Goal: Communication & Community: Answer question/provide support

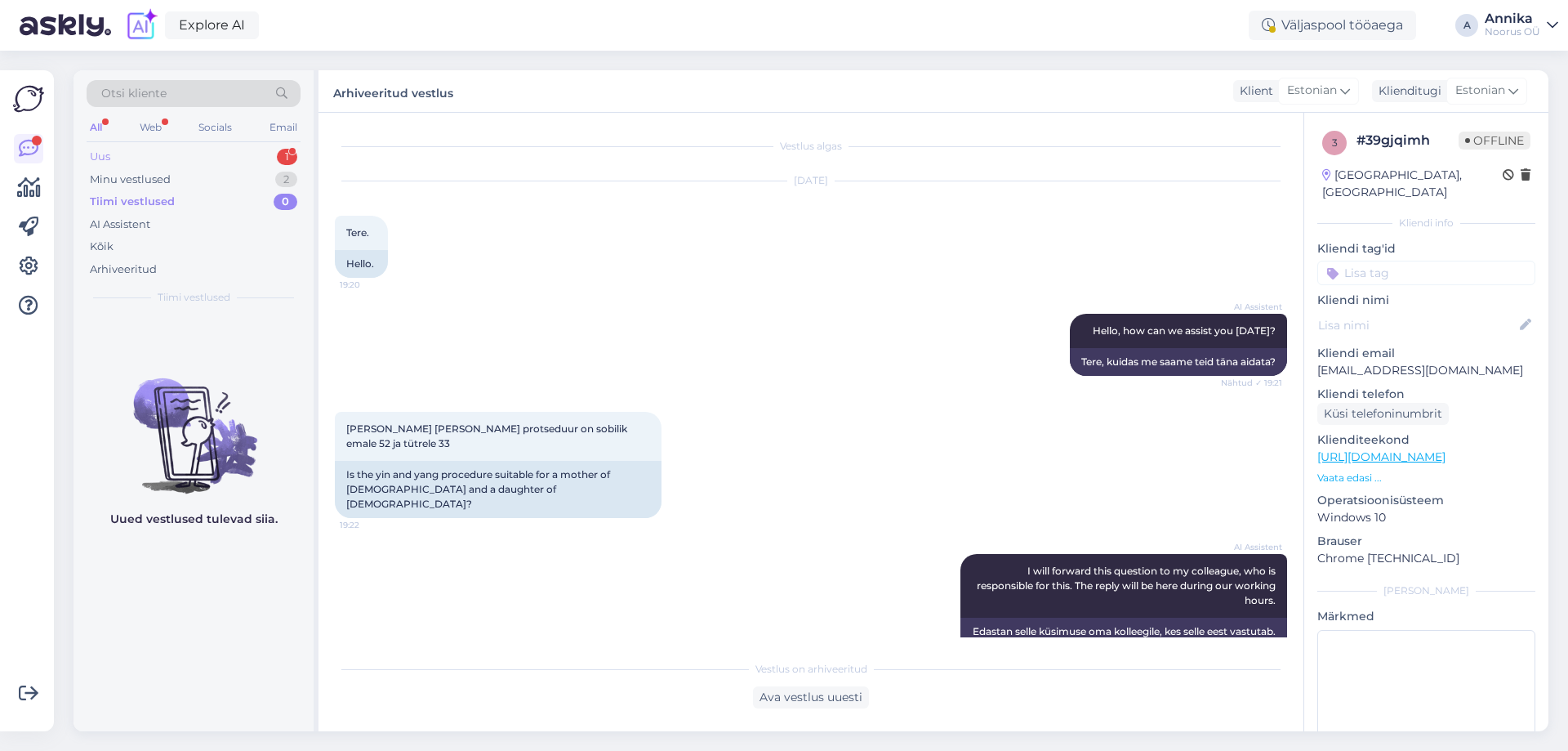
scroll to position [908, 0]
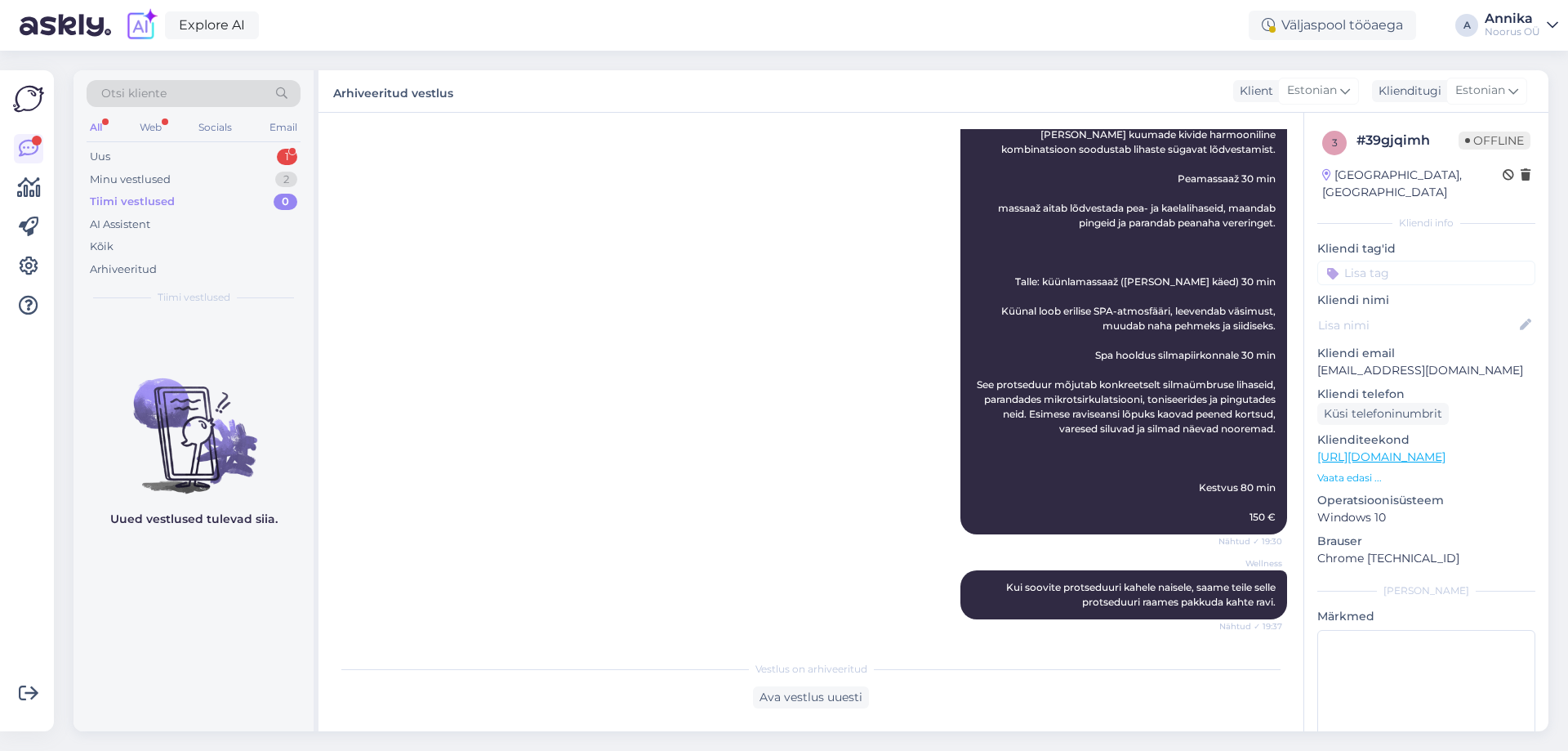
click at [276, 143] on div "Otsi kliente All Web Socials Email Uus 1 Minu vestlused 2 Tiimi vestlused 0 AI …" at bounding box center [193, 192] width 240 height 244
click at [259, 154] on div "Uus 1" at bounding box center [194, 157] width 214 height 23
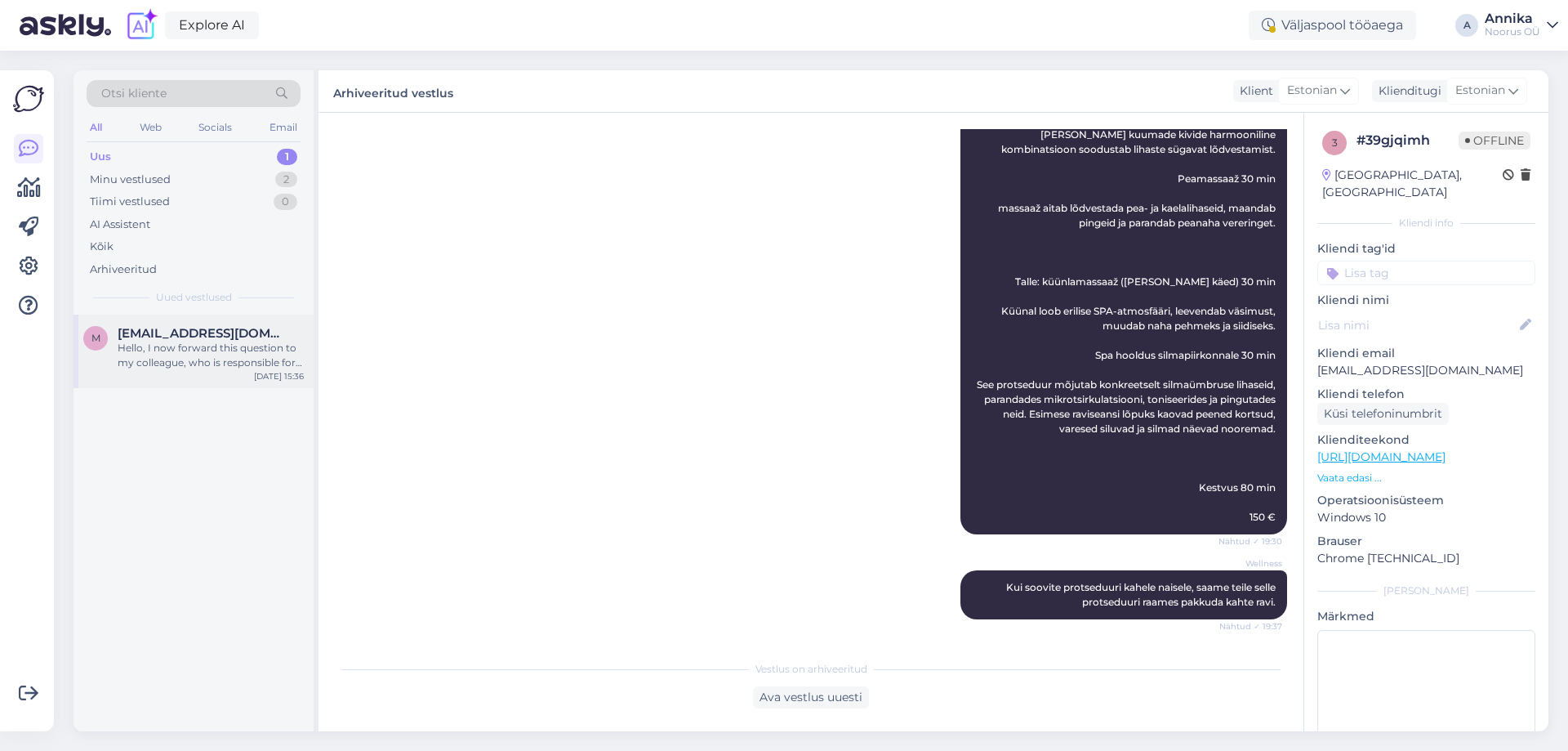
click at [202, 364] on div "Hello, I now forward this question to my colleague, who is responsible for this…" at bounding box center [211, 355] width 186 height 29
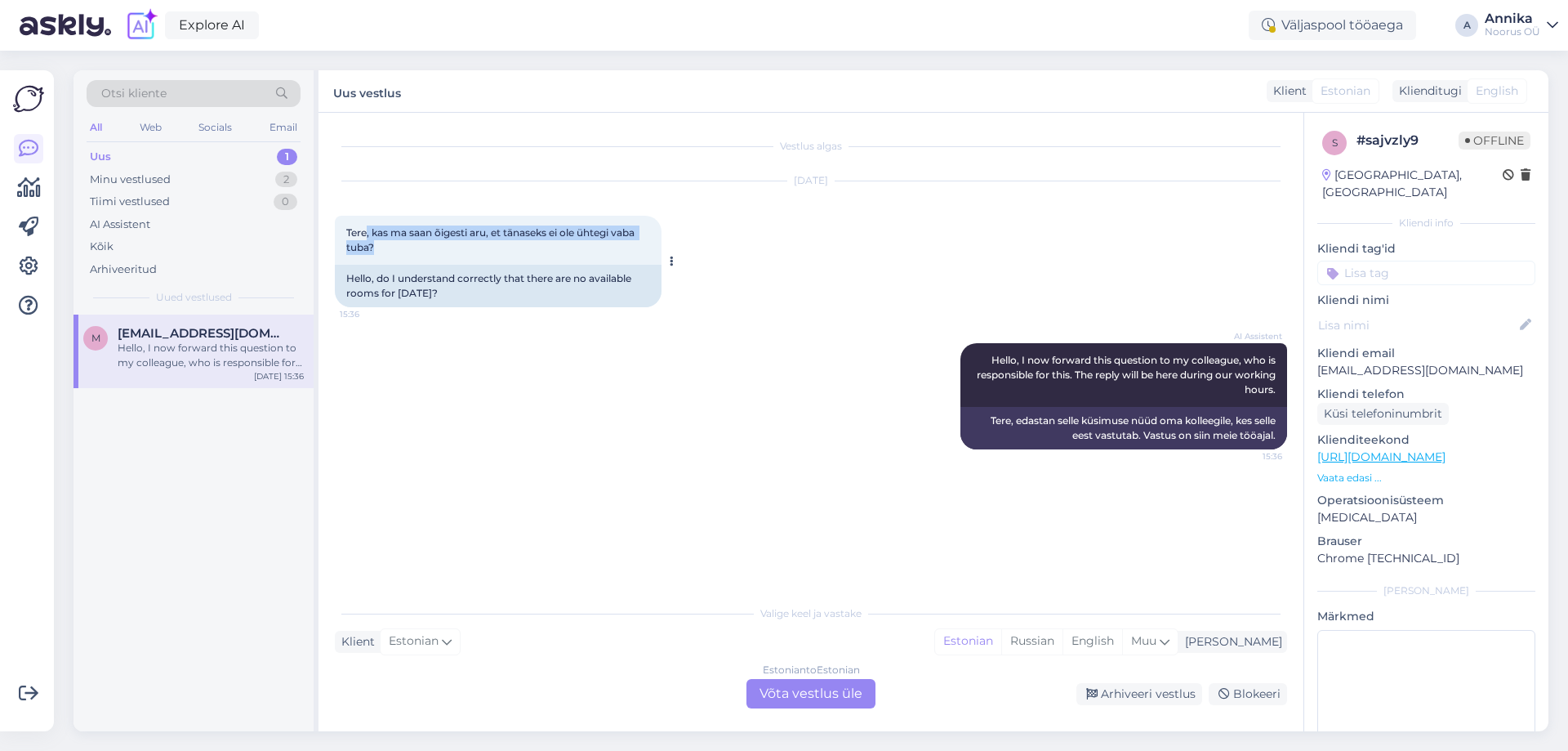
drag, startPoint x: 370, startPoint y: 227, endPoint x: 623, endPoint y: 241, distance: 253.4
click at [623, 241] on div "Tere, kas ma saan õigesti aru, et tänaseks ei ole ühtegi vaba tuba? 15:36" at bounding box center [498, 241] width 327 height 49
click at [582, 242] on div "Tere, kas ma saan õigesti aru, et tänaseks ei ole ühtegi vaba tuba? 15:36" at bounding box center [498, 241] width 327 height 49
click at [783, 690] on div "Estonian to Estonian Võta vestlus üle" at bounding box center [810, 693] width 129 height 29
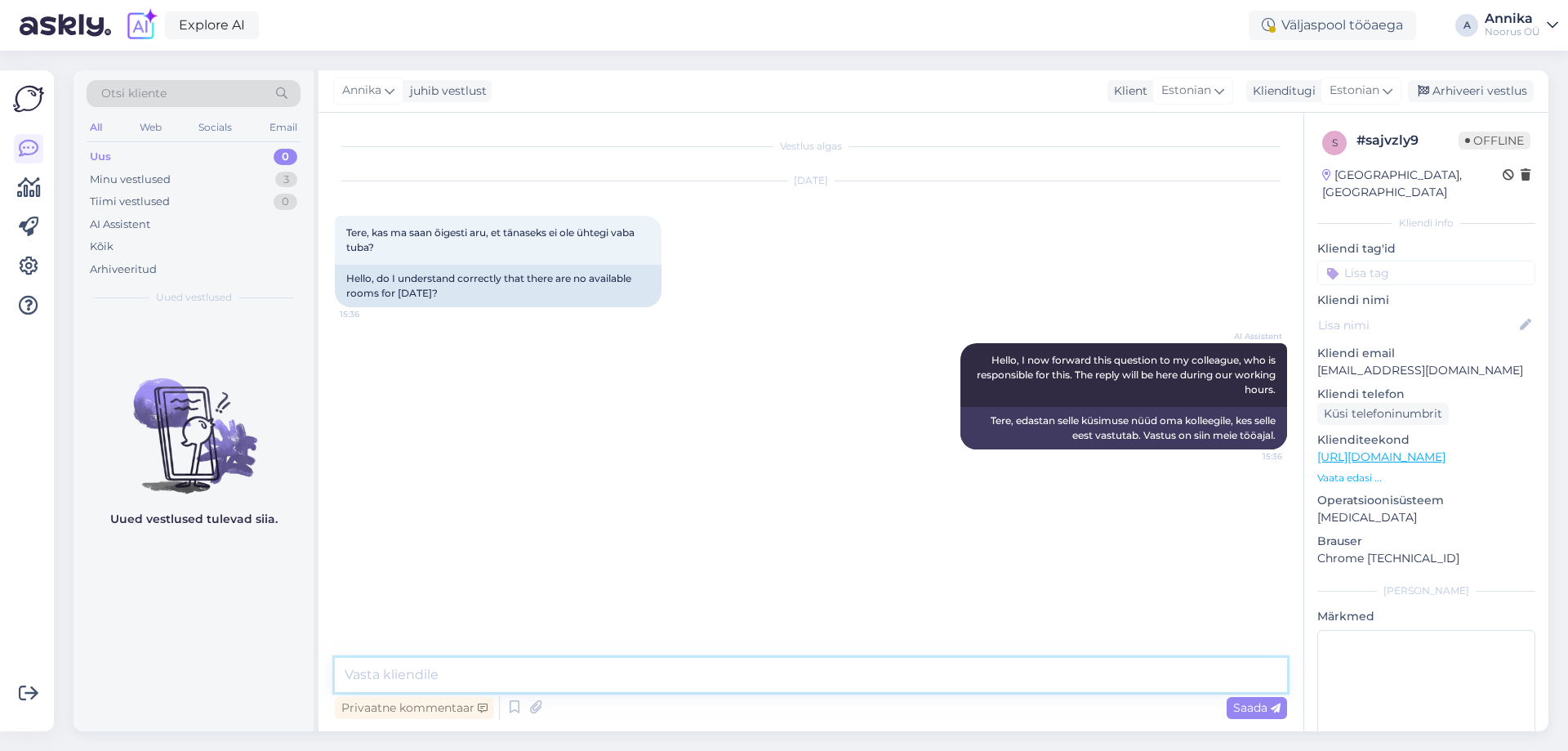
click at [512, 663] on textarea at bounding box center [810, 675] width 953 height 34
type textarea "[PERSON_NAME]"
paste textarea "Vabandame vastuse viibimise pärast, aga kõik toad on tänaseks broneeritud."
type textarea "Tere! Vabandame vastuse viibimise pärast, aga kõik toad on tänaseks broneeritud."
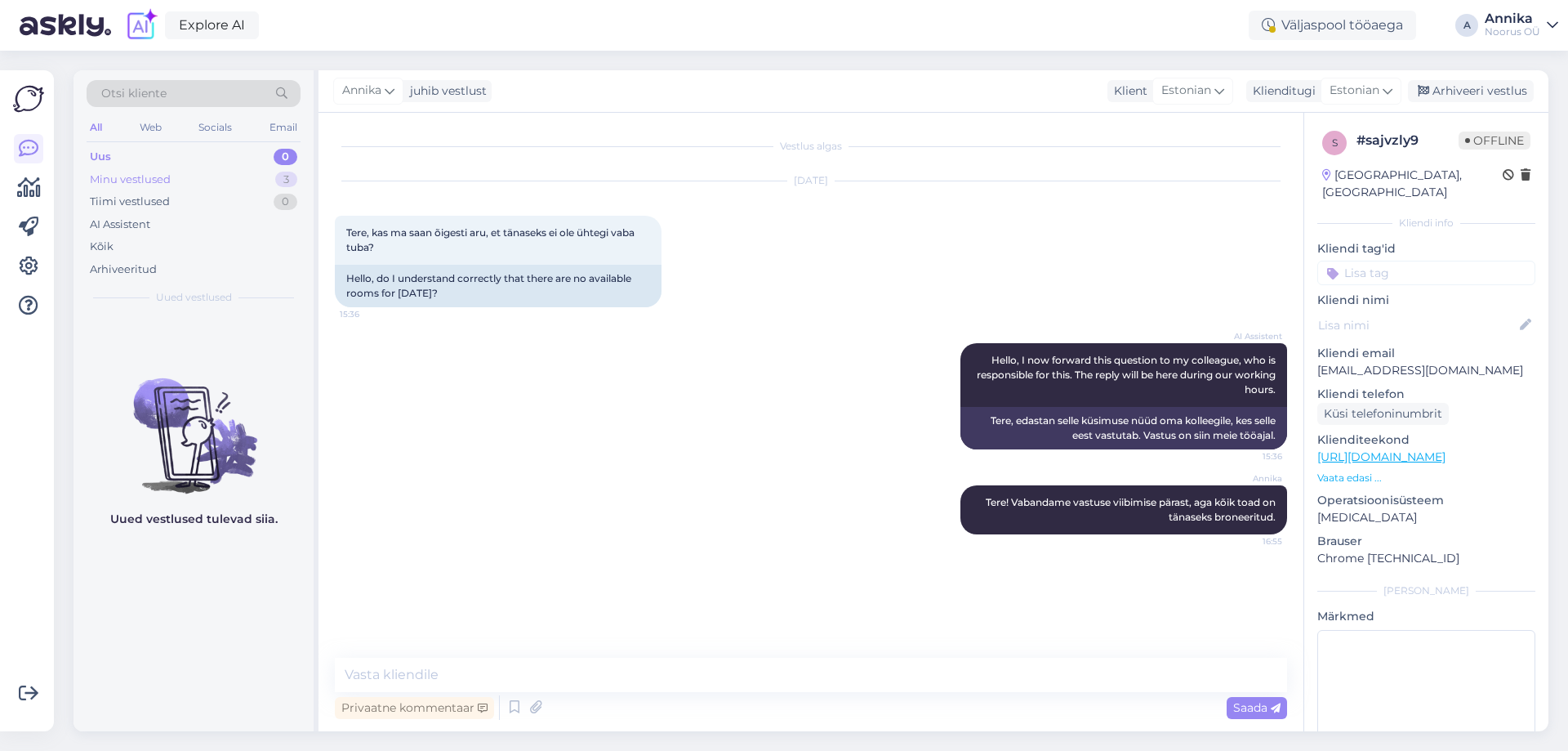
click at [198, 175] on div "Minu vestlused 3" at bounding box center [194, 180] width 214 height 23
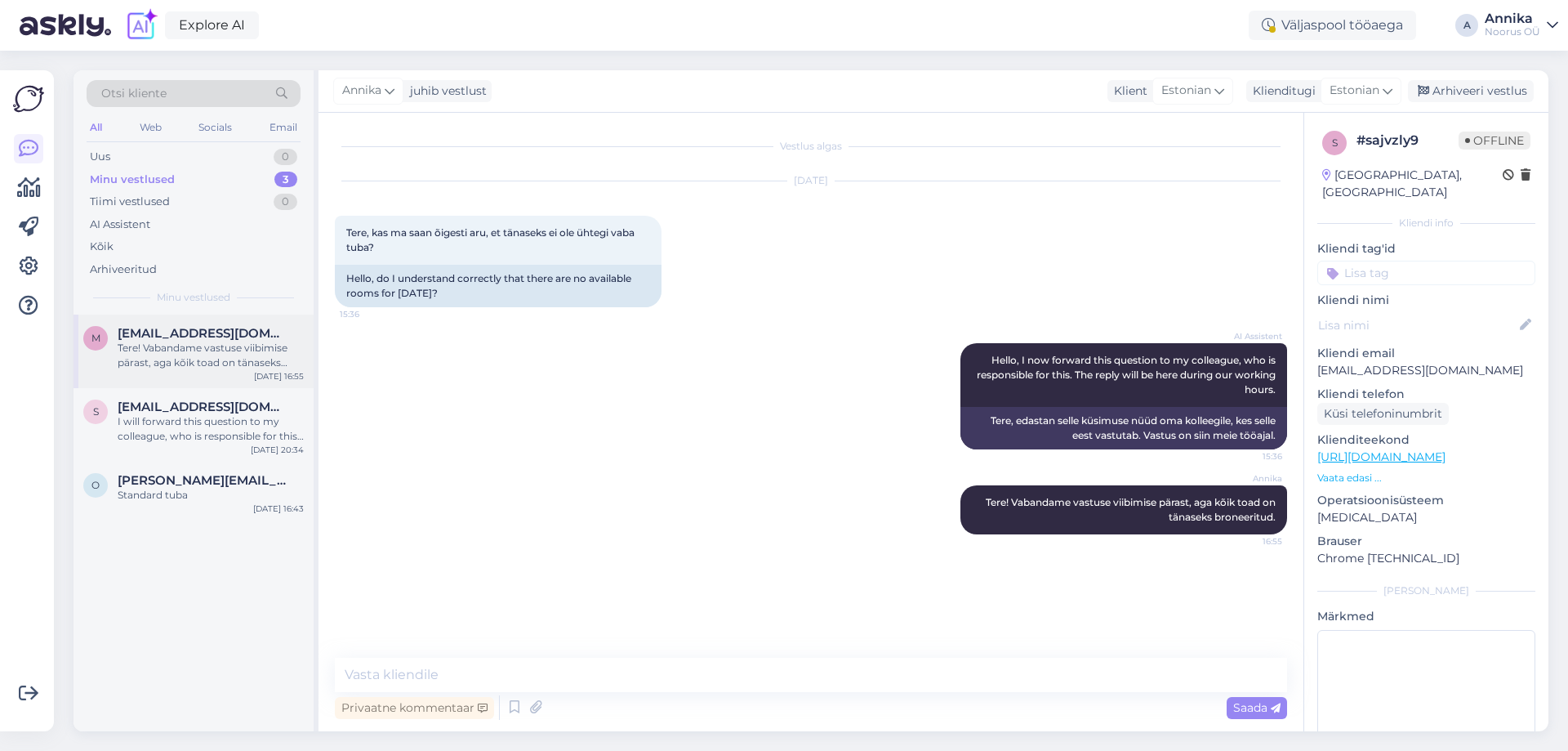
click at [232, 362] on div "Tere! Vabandame vastuse viibimise pärast, aga kõik toad on tänaseks broneeritud." at bounding box center [211, 355] width 186 height 29
click at [240, 422] on div "I will forward this question to my colleague, who is responsible for this. The …" at bounding box center [211, 429] width 186 height 29
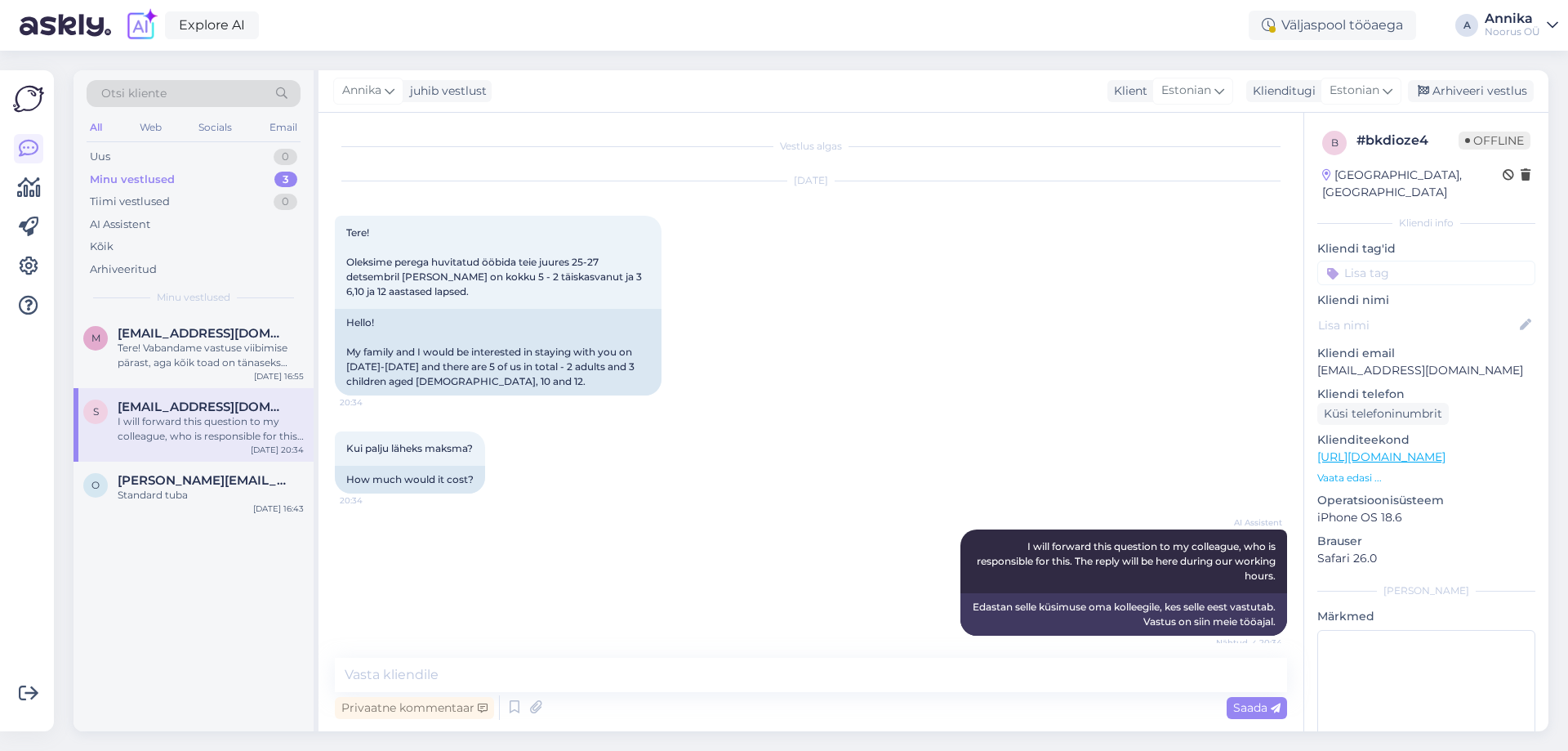
scroll to position [25, 0]
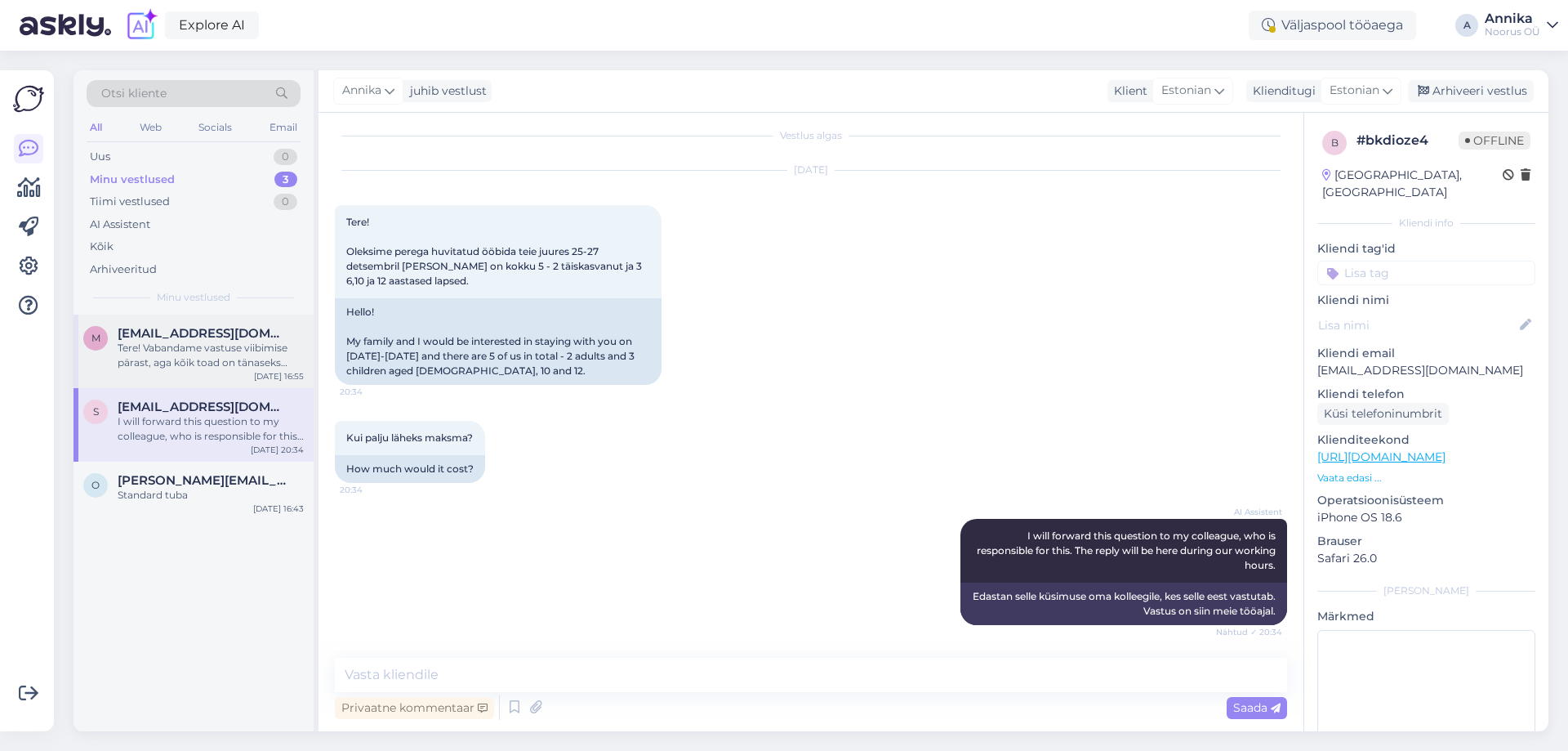
click at [222, 350] on div "Tere! Vabandame vastuse viibimise pärast, aga kõik toad on tänaseks broneeritud." at bounding box center [211, 355] width 186 height 29
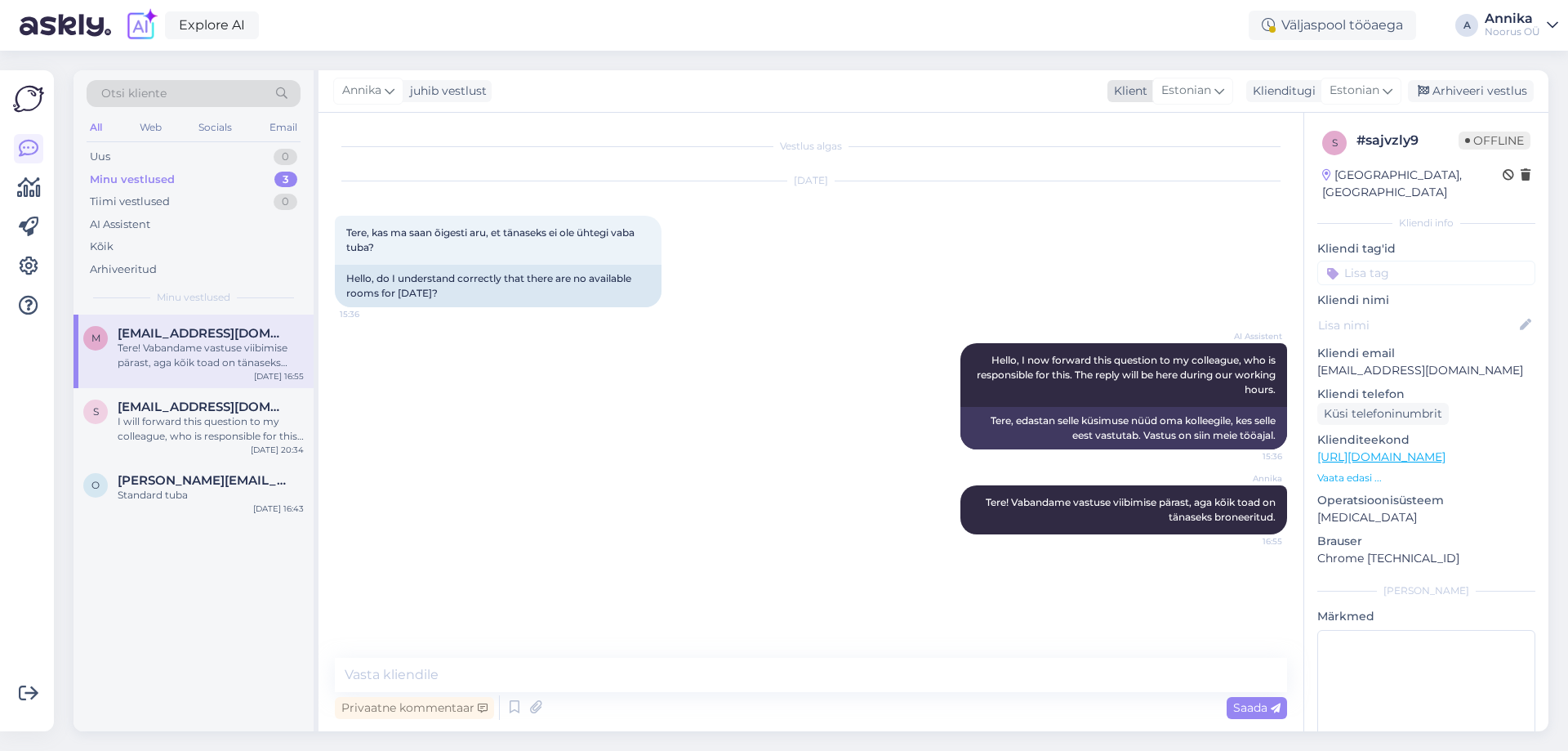
scroll to position [0, 0]
click at [1460, 96] on div "Arhiveeri vestlus" at bounding box center [1471, 90] width 126 height 22
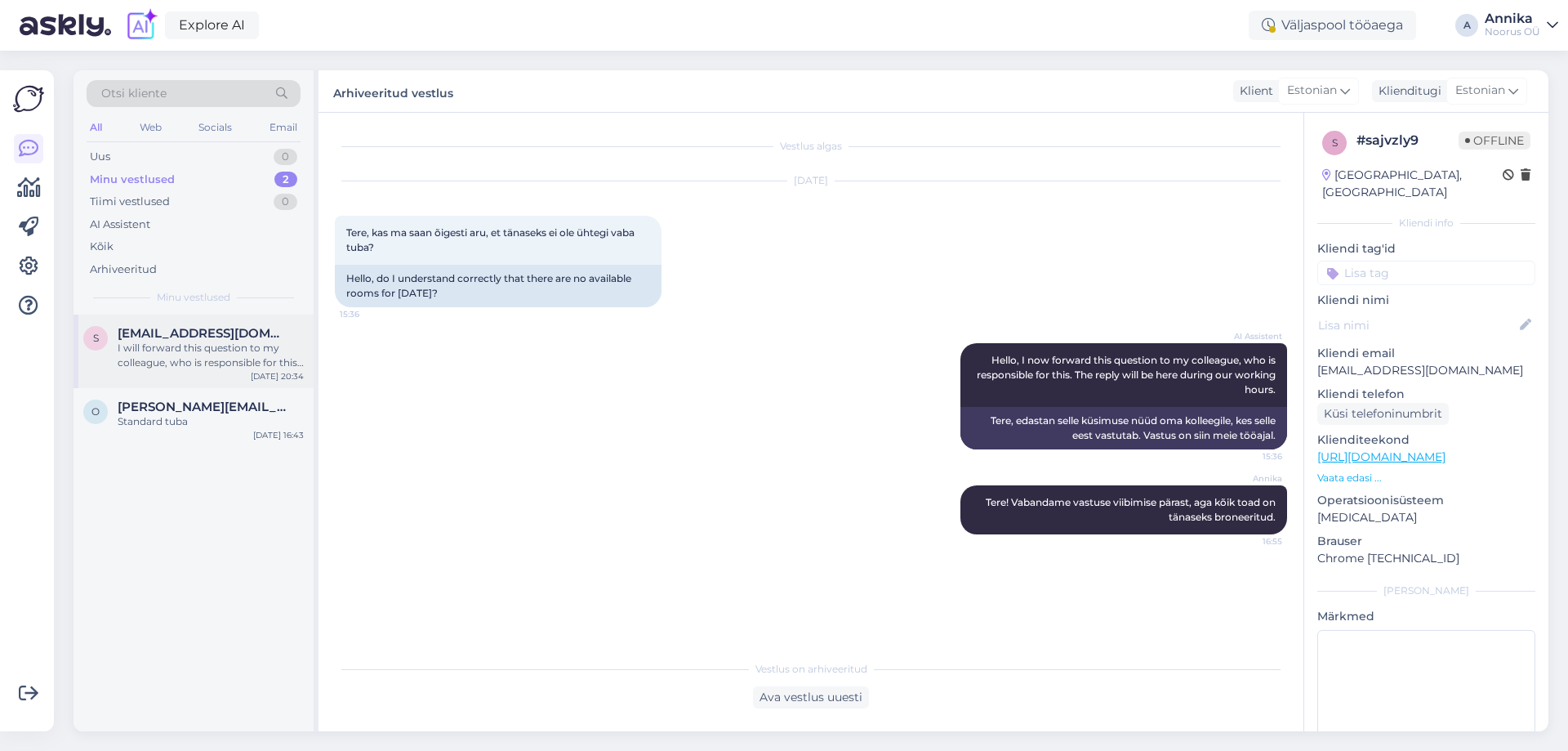
click at [251, 352] on div "I will forward this question to my colleague, who is responsible for this. The …" at bounding box center [211, 355] width 186 height 29
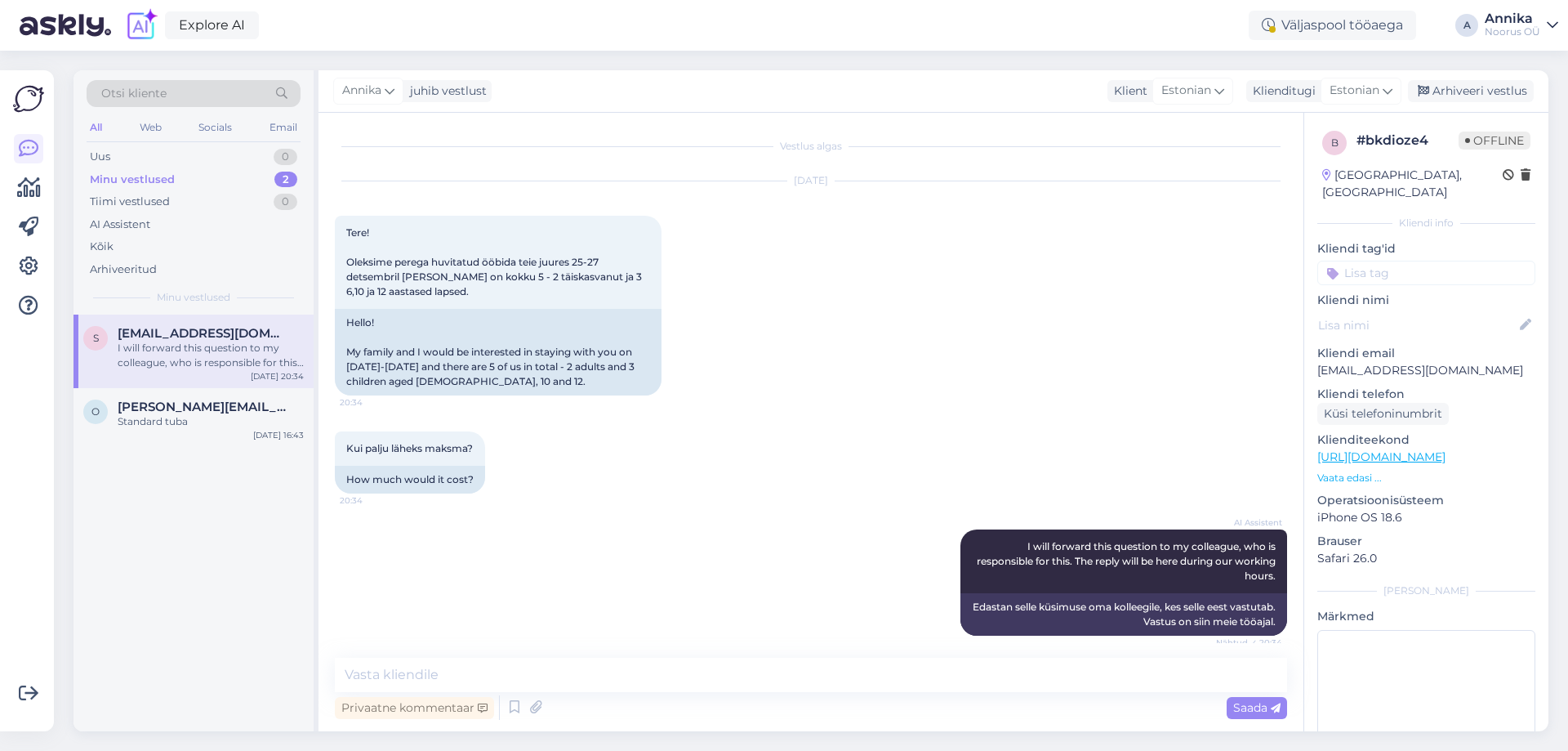
scroll to position [25, 0]
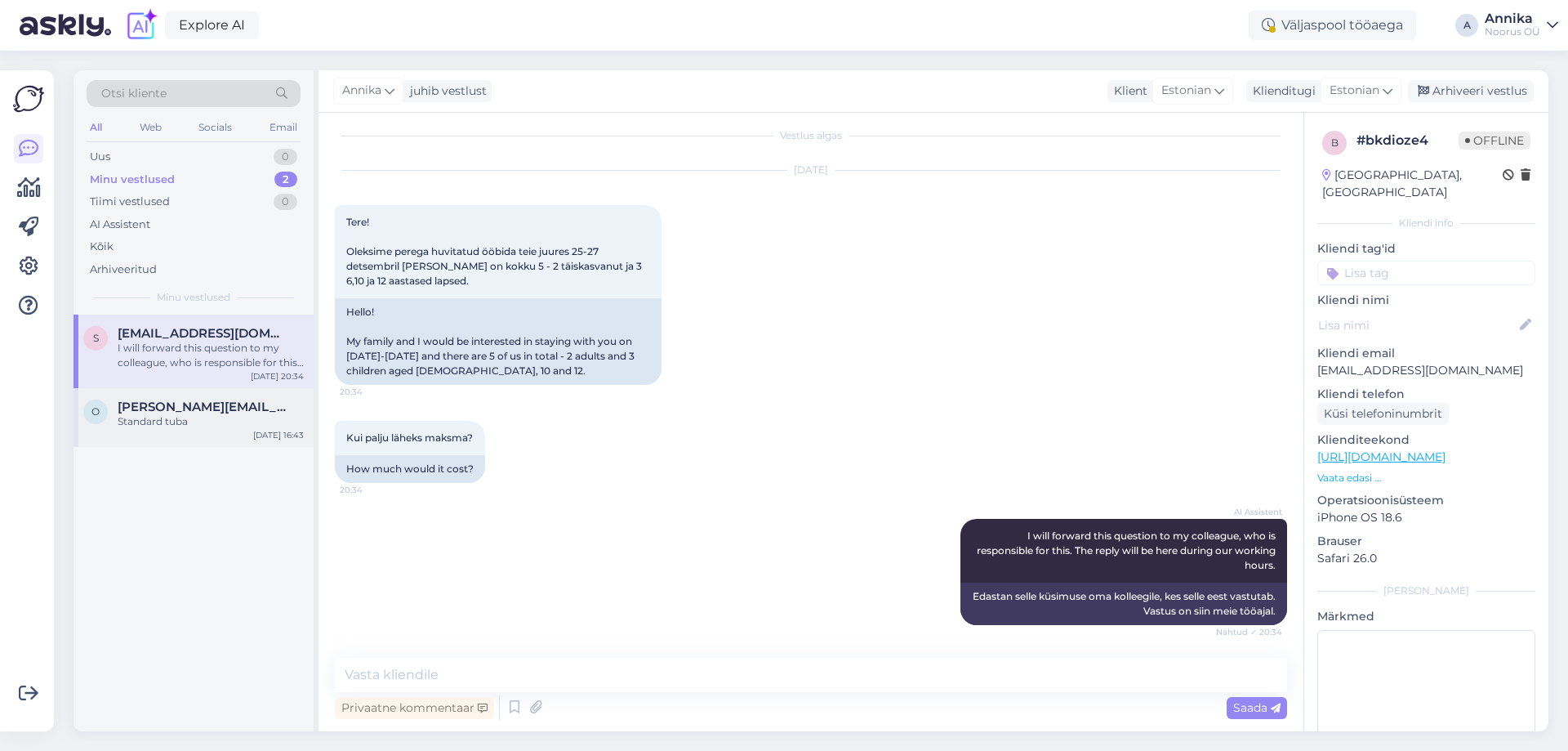
click at [151, 422] on div "Standard tuba" at bounding box center [211, 422] width 186 height 15
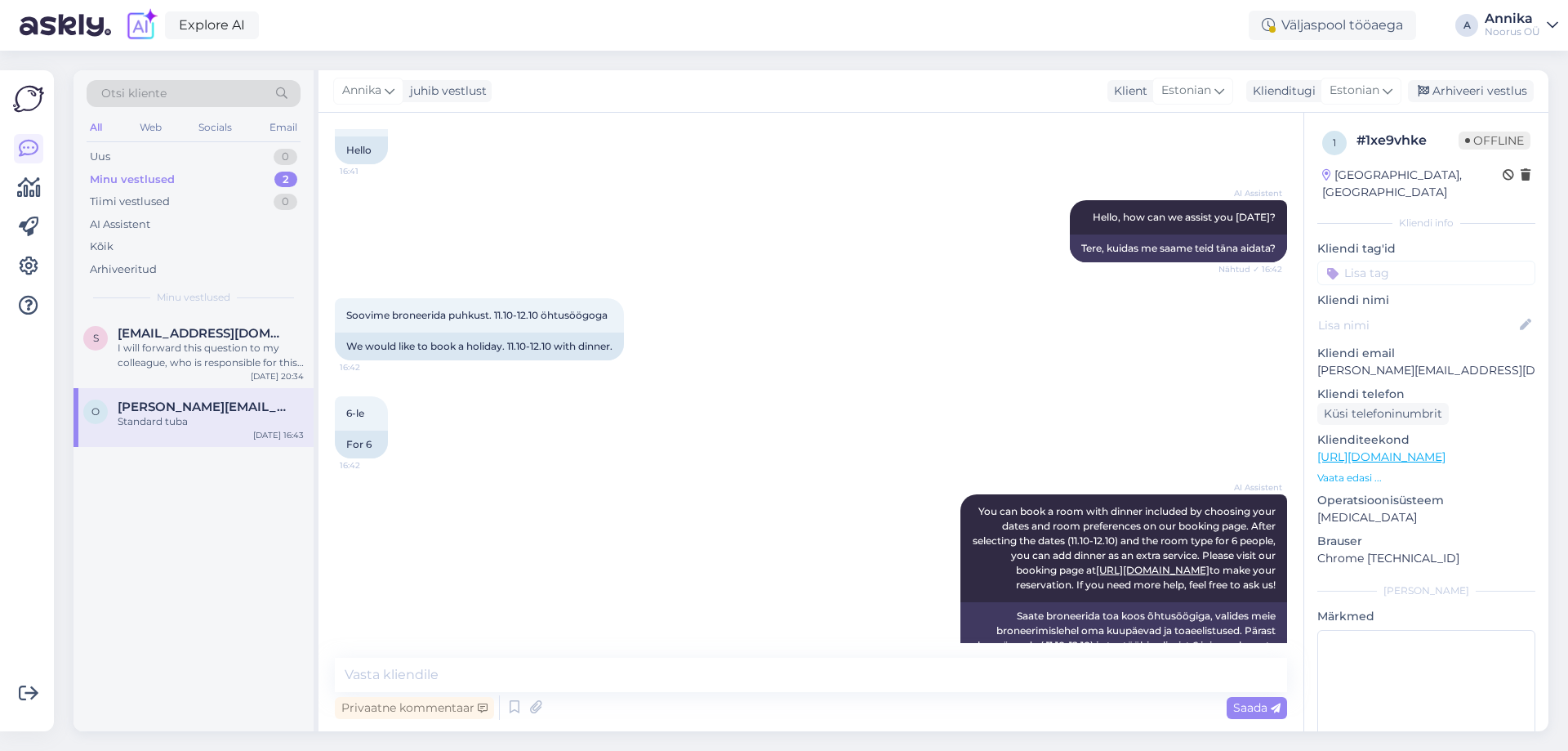
scroll to position [408, 0]
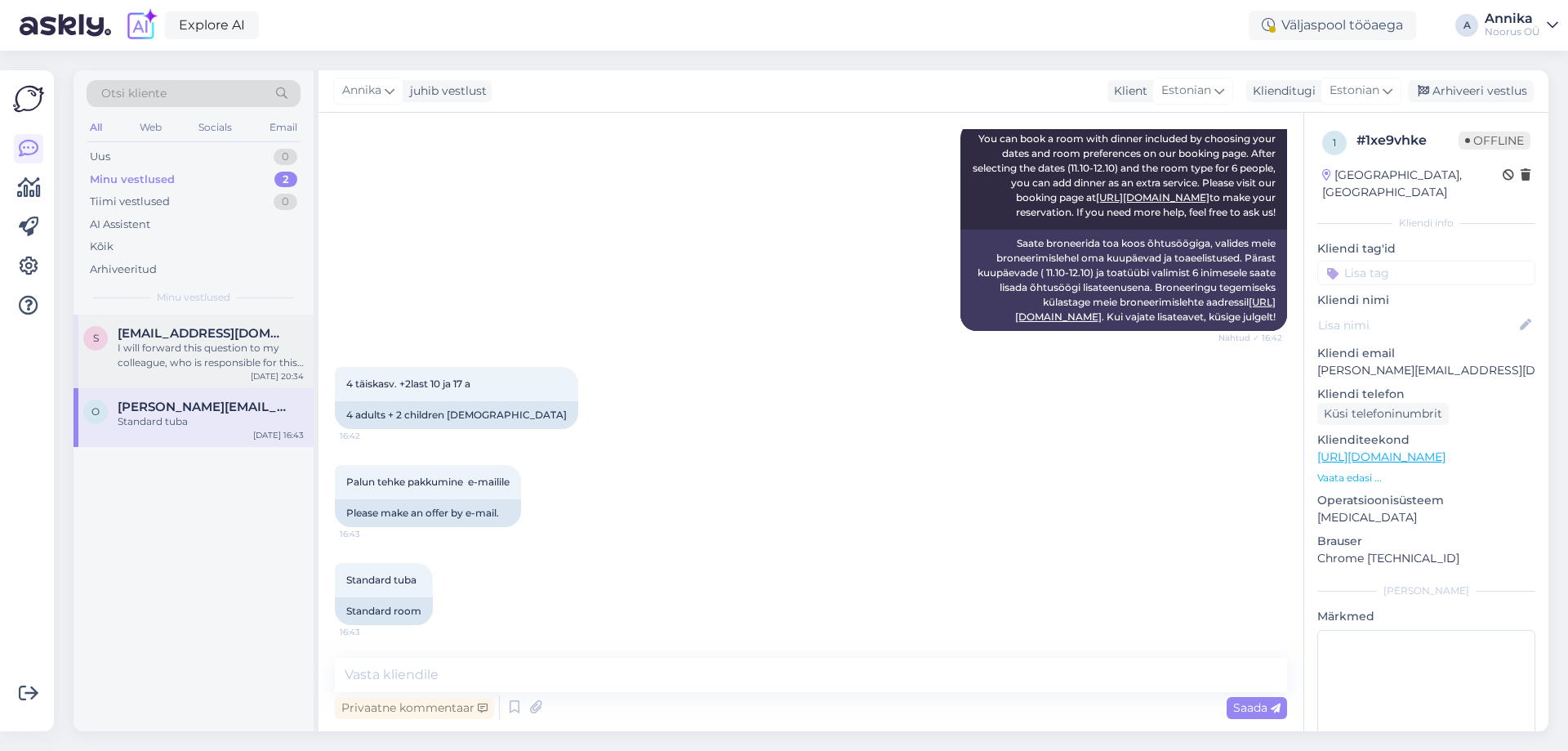
click at [246, 356] on div "I will forward this question to my colleague, who is responsible for this. The …" at bounding box center [211, 355] width 186 height 29
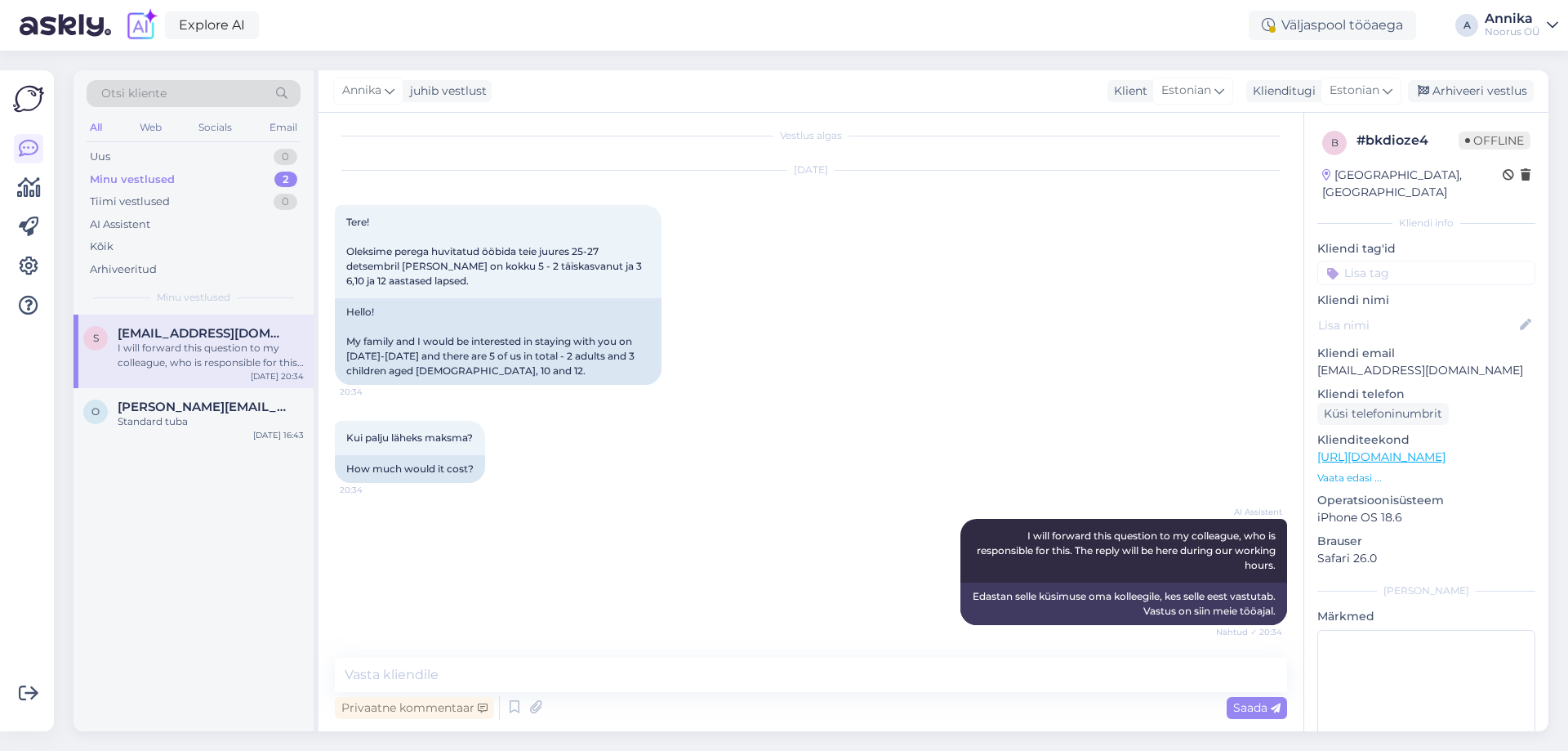
scroll to position [25, 0]
